Goal: Navigation & Orientation: Understand site structure

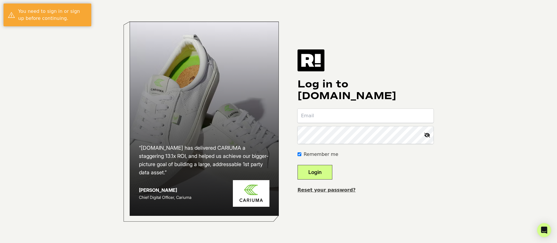
type input "tinag@yourtango.com"
click at [317, 179] on button "Login" at bounding box center [315, 172] width 35 height 15
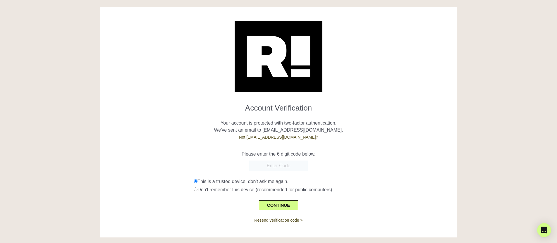
click at [273, 171] on input "text" at bounding box center [278, 166] width 59 height 11
paste input "062633"
type input "062633"
click at [279, 210] on button "CONTINUE" at bounding box center [278, 205] width 39 height 10
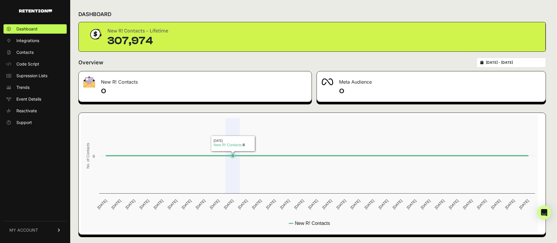
scroll to position [28, 0]
click at [34, 44] on span "Integrations" at bounding box center [27, 41] width 23 height 6
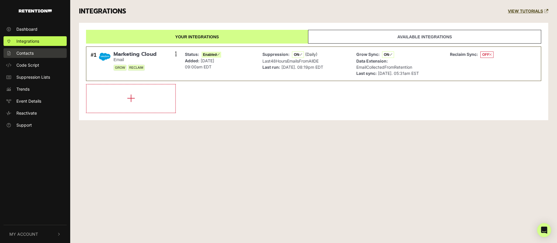
click at [33, 56] on span "Contacts" at bounding box center [24, 53] width 17 height 6
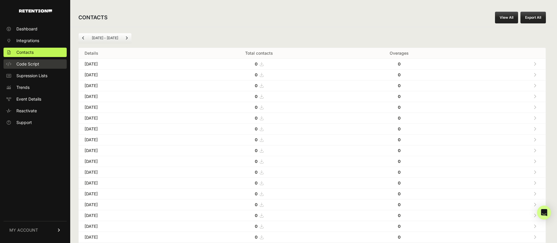
click at [33, 67] on span "Code Script" at bounding box center [27, 64] width 23 height 6
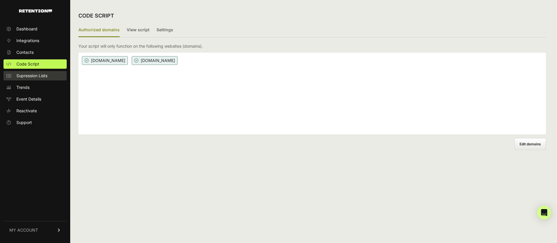
click at [36, 79] on span "Supression Lists" at bounding box center [31, 76] width 31 height 6
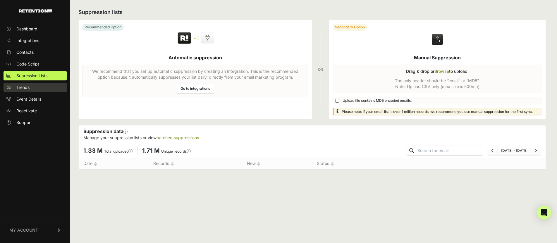
click at [30, 90] on span "Trends" at bounding box center [22, 88] width 13 height 6
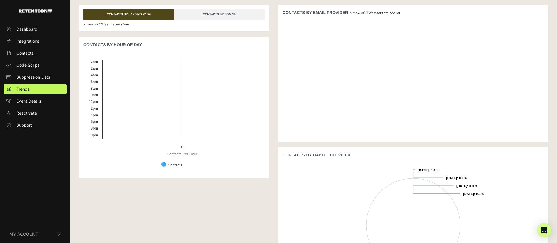
scroll to position [178, 0]
